Goal: Task Accomplishment & Management: Use online tool/utility

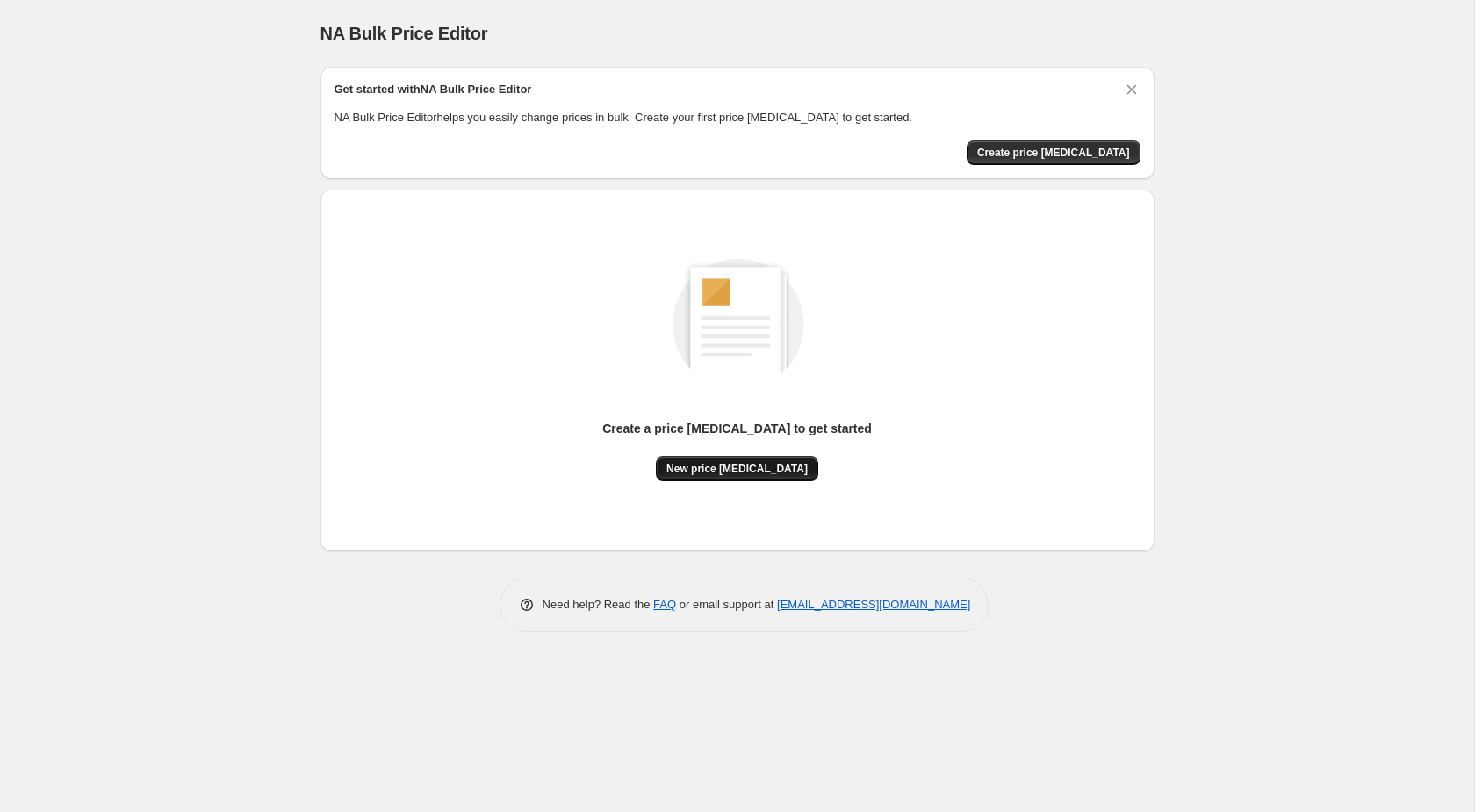
click at [756, 471] on span "New price [MEDICAL_DATA]" at bounding box center [738, 468] width 142 height 14
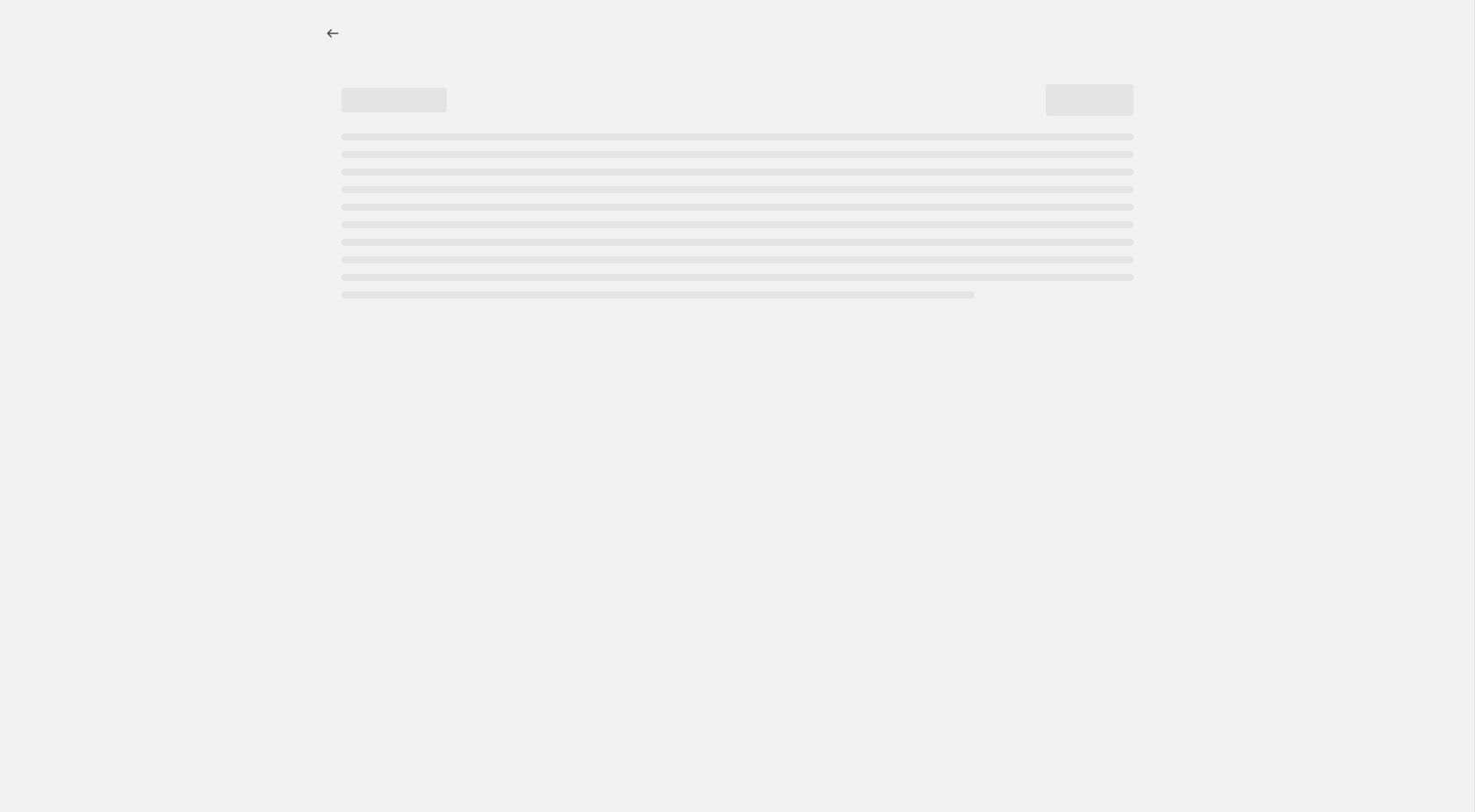
select select "percentage"
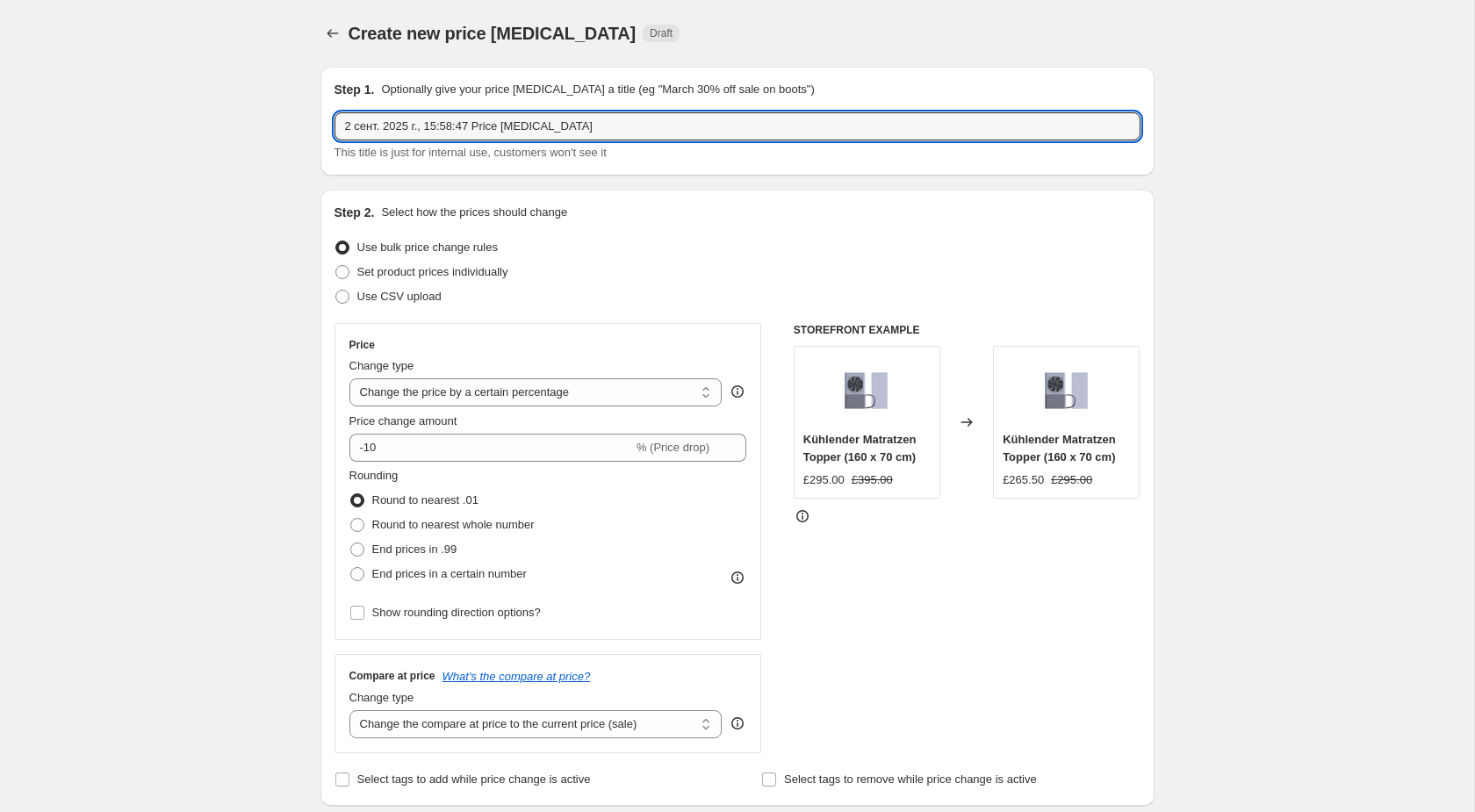
drag, startPoint x: 612, startPoint y: 116, endPoint x: 270, endPoint y: 115, distance: 342.0
paste input "Summer Sale 2025"
click at [576, 194] on div "Step 2. Select how the prices should change Use bulk price change rules Set pro…" at bounding box center [738, 498] width 834 height 616
drag, startPoint x: 690, startPoint y: 124, endPoint x: 272, endPoint y: 130, distance: 418.0
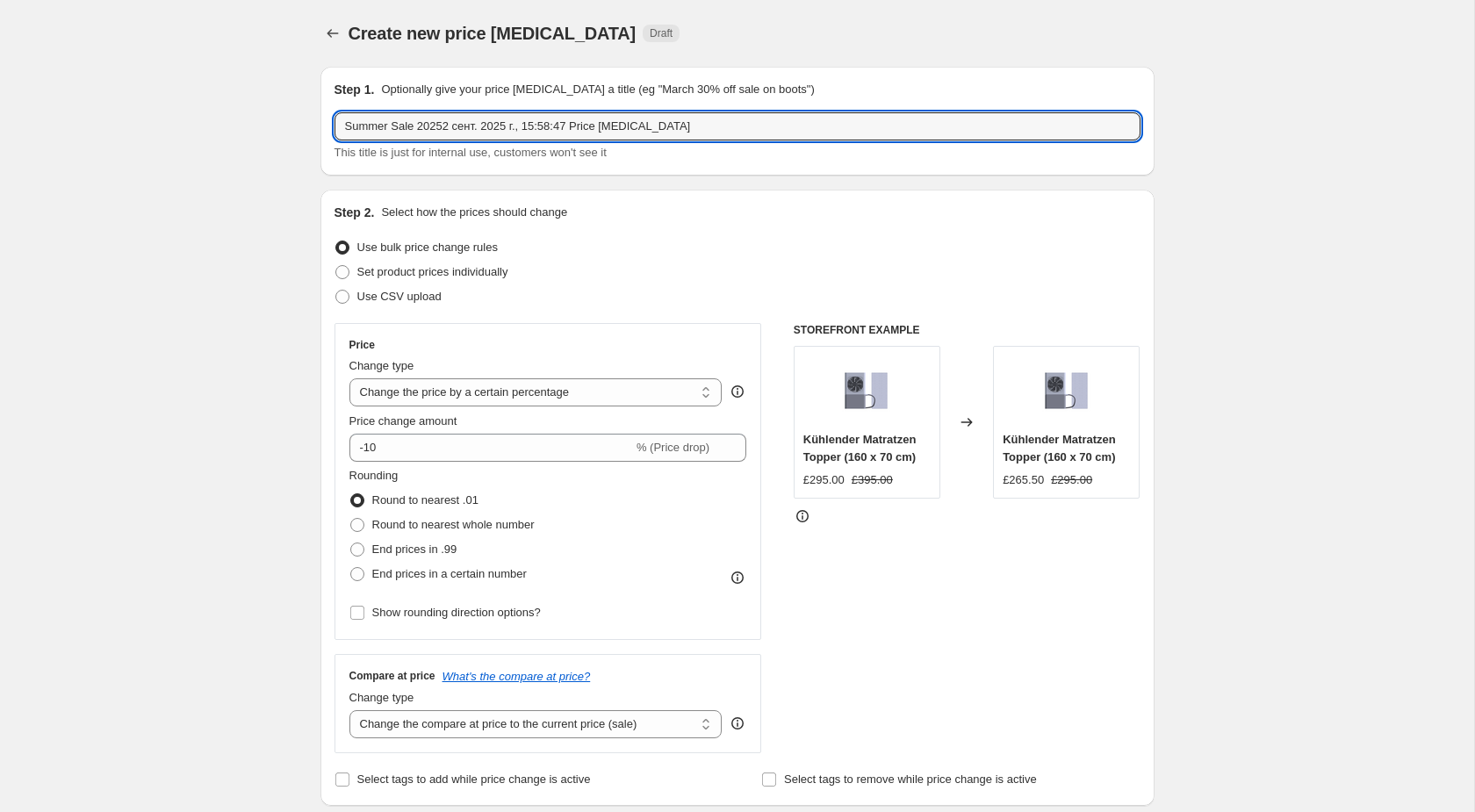
paste input "text"
type input "Summer Sale 2025"
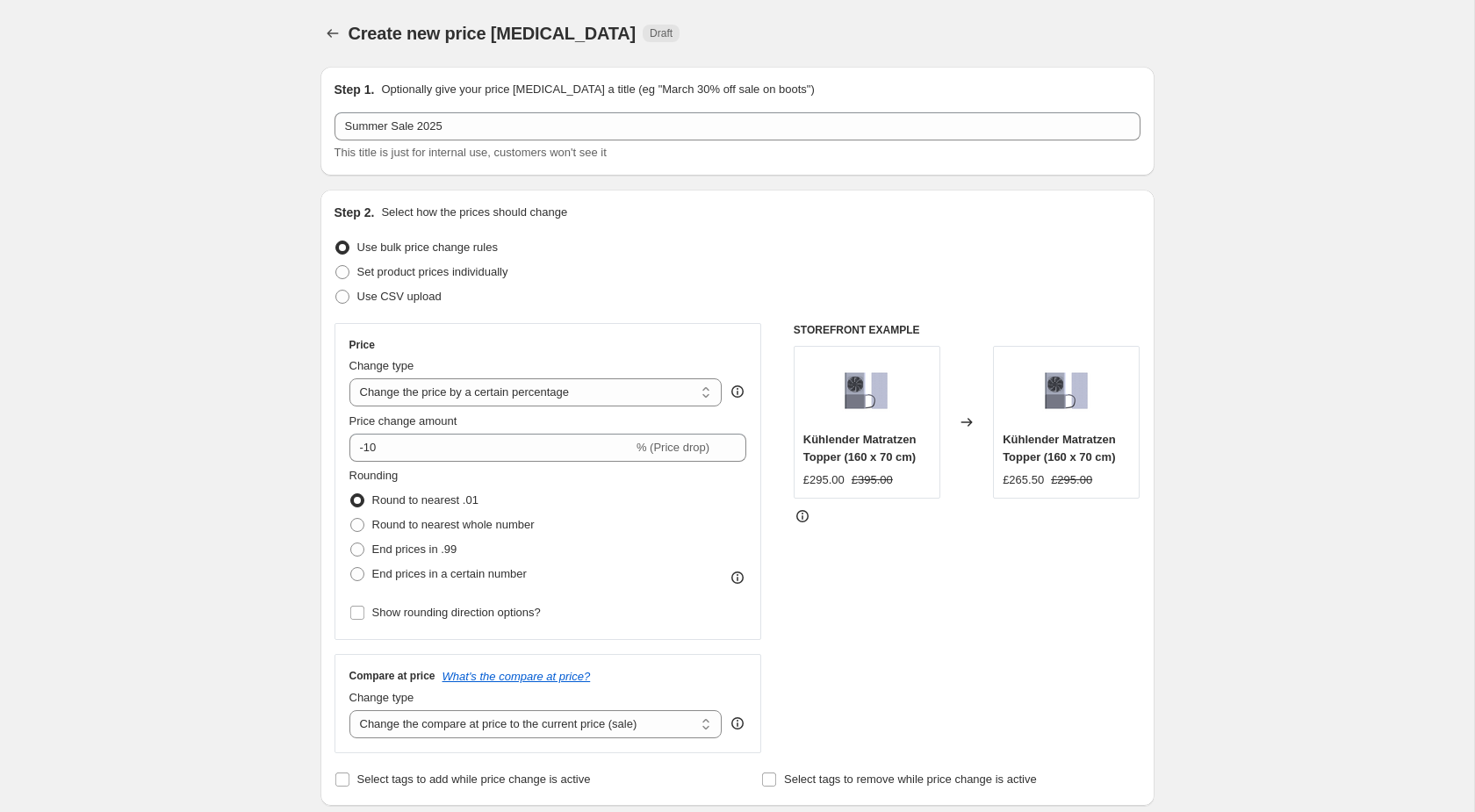
click at [461, 200] on div "Step 2. Select how the prices should change Use bulk price change rules Set pro…" at bounding box center [738, 498] width 834 height 616
click at [408, 293] on span "Use CSV upload" at bounding box center [399, 296] width 85 height 13
click at [336, 291] on input "Use CSV upload" at bounding box center [335, 290] width 1 height 1
radio input "true"
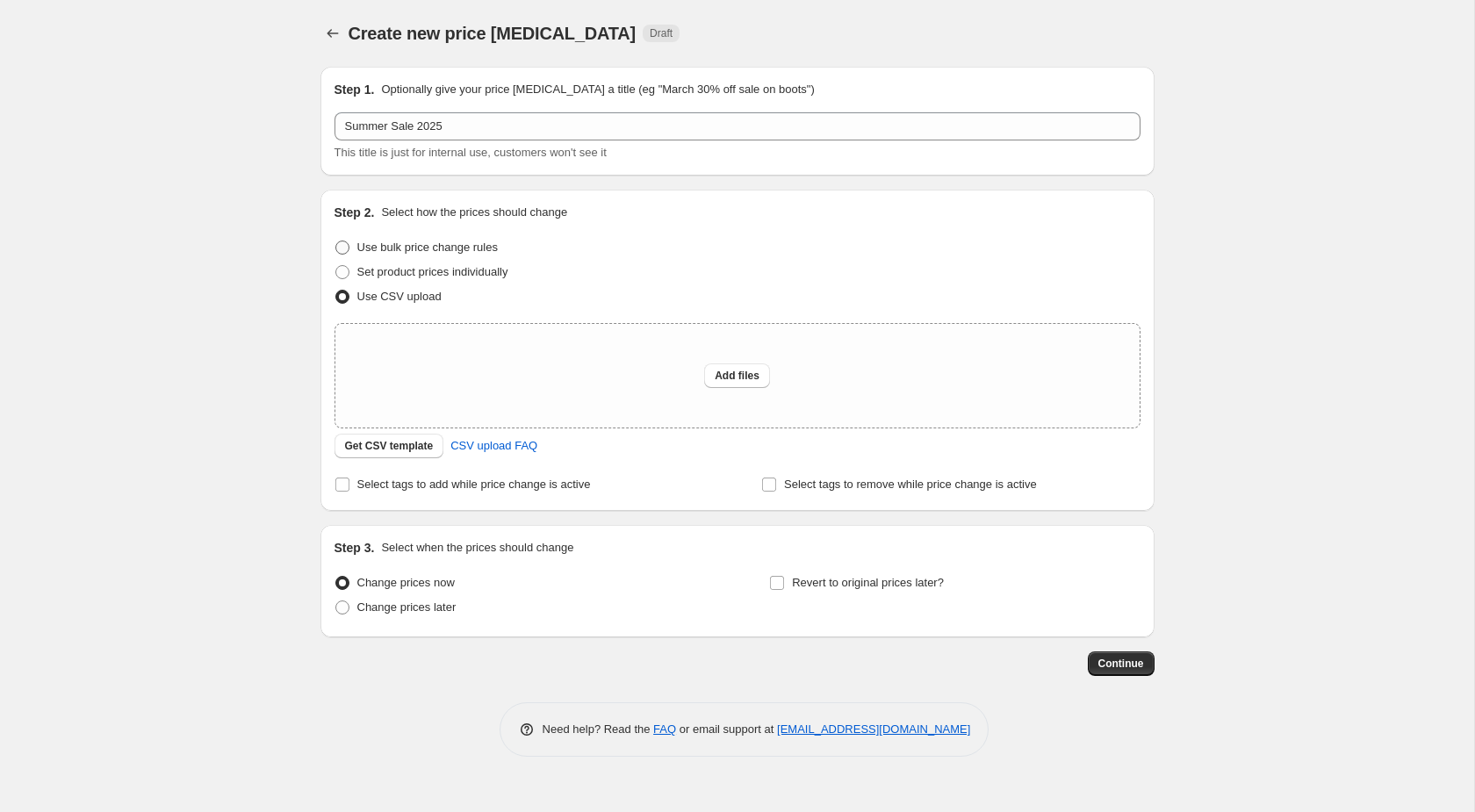
click at [486, 244] on span "Use bulk price change rules" at bounding box center [427, 247] width 141 height 13
click at [336, 241] on input "Use bulk price change rules" at bounding box center [335, 240] width 1 height 1
radio input "true"
select select "percentage"
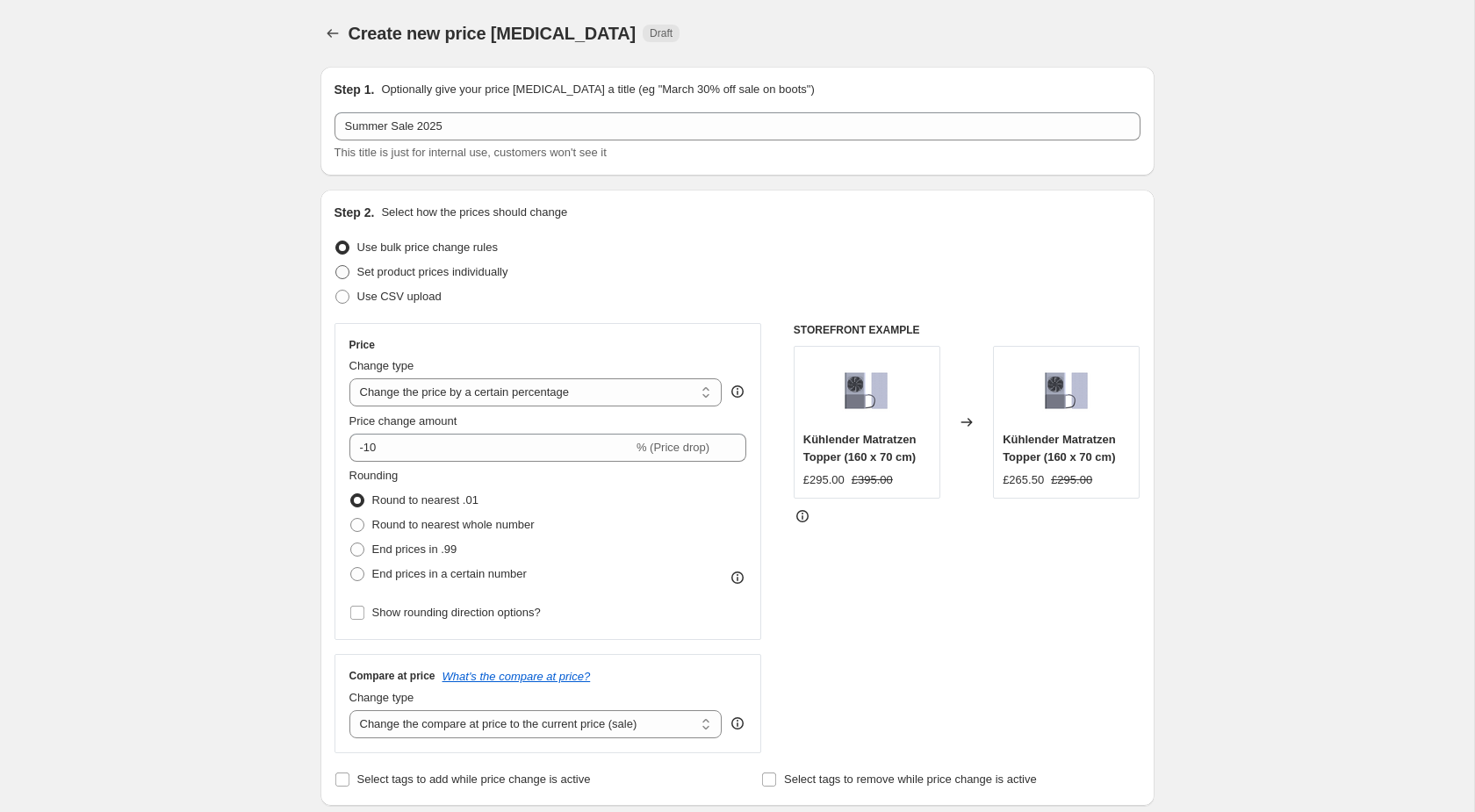
click at [477, 267] on span "Set product prices individually" at bounding box center [433, 272] width 151 height 13
click at [336, 266] on input "Set product prices individually" at bounding box center [335, 265] width 1 height 1
radio input "true"
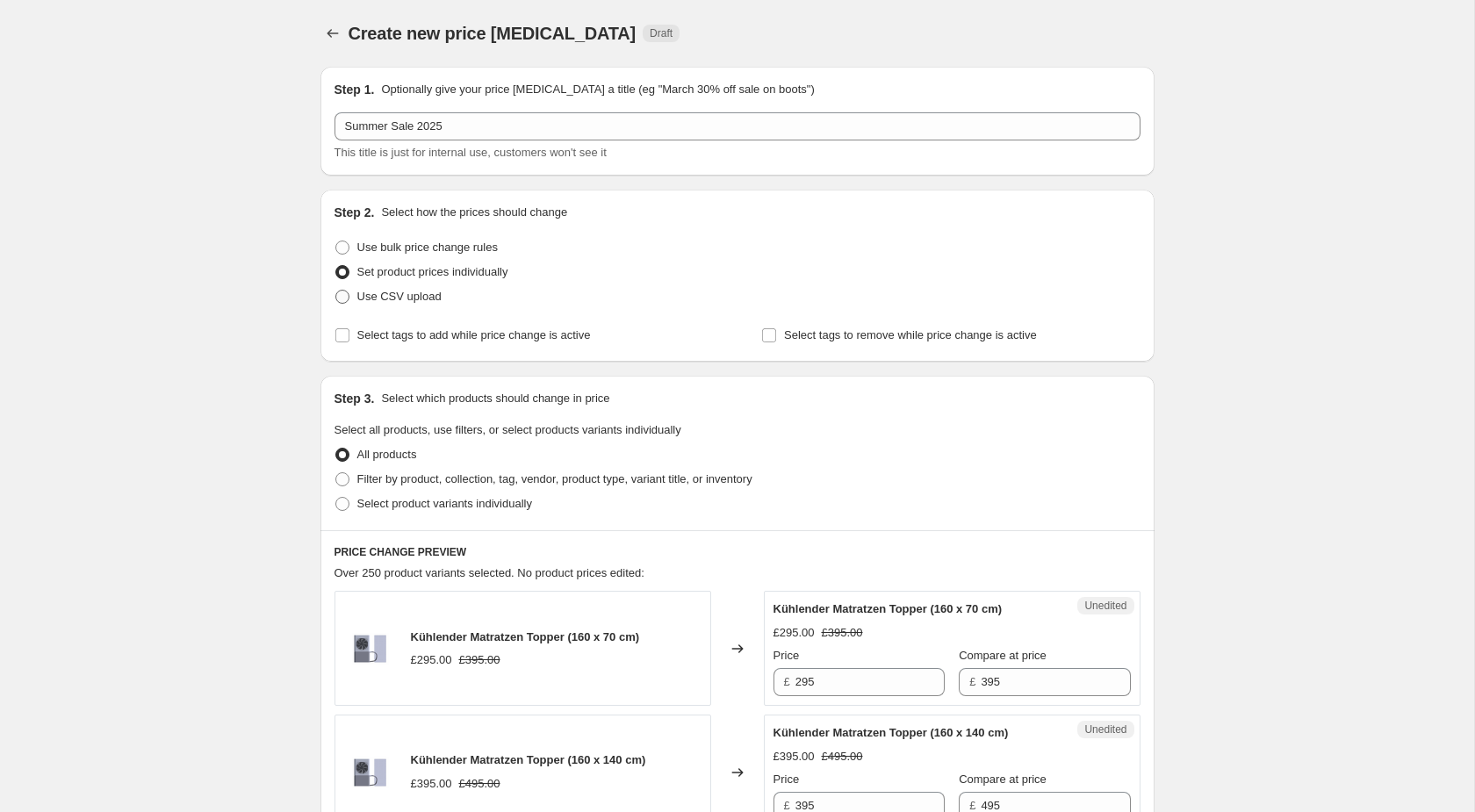
click at [428, 297] on span "Use CSV upload" at bounding box center [399, 296] width 85 height 13
click at [336, 291] on input "Use CSV upload" at bounding box center [335, 290] width 1 height 1
radio input "true"
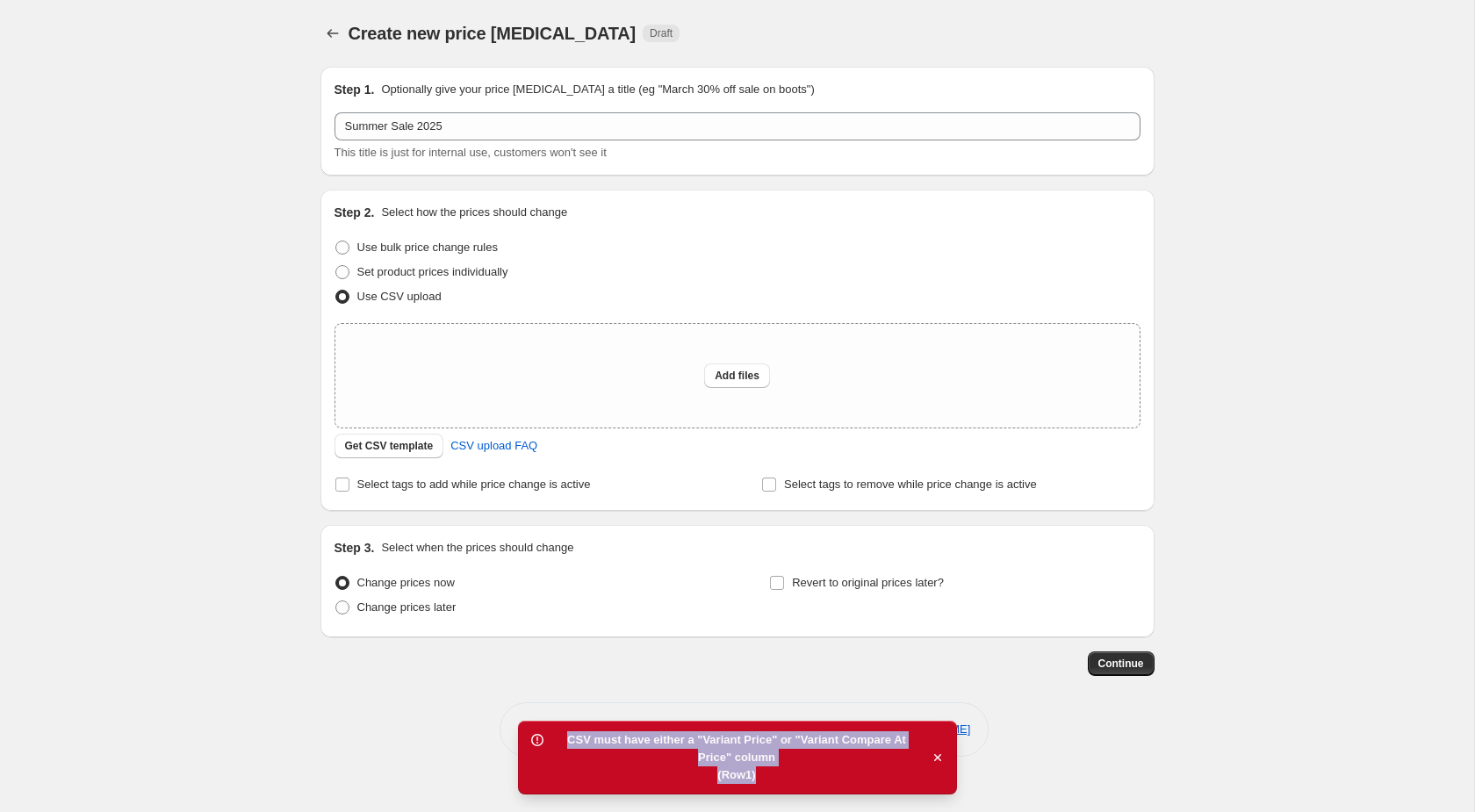
drag, startPoint x: 761, startPoint y: 776, endPoint x: 562, endPoint y: 738, distance: 202.6
click at [562, 738] on div "CSV must have either a "Variant Price" or "Variant Compare At Price" column (Ro…" at bounding box center [737, 757] width 371 height 53
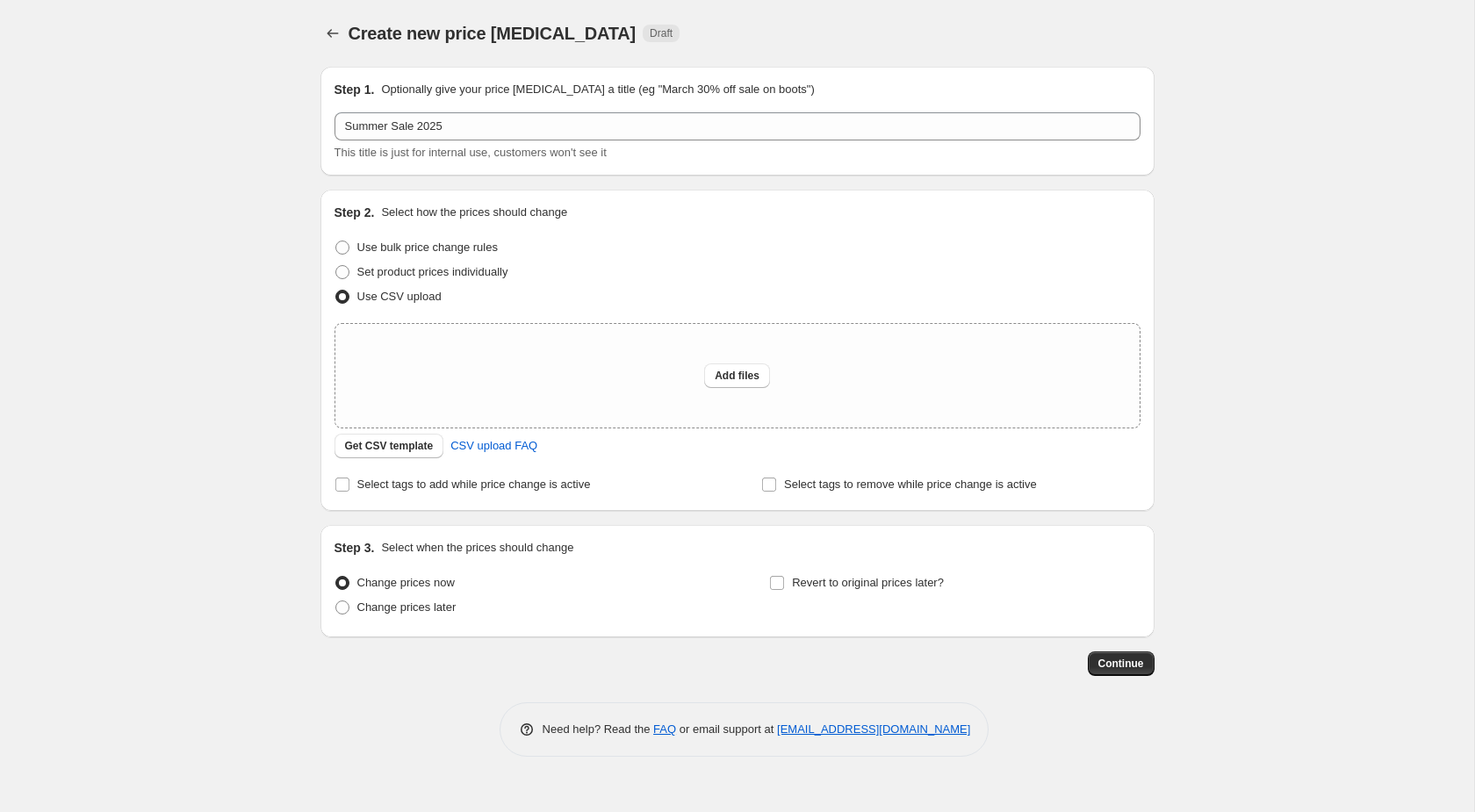
copy div "CSV must have either a "Variant Price" or "Variant Compare At Price" column (Ro…"
